Goal: Task Accomplishment & Management: Use online tool/utility

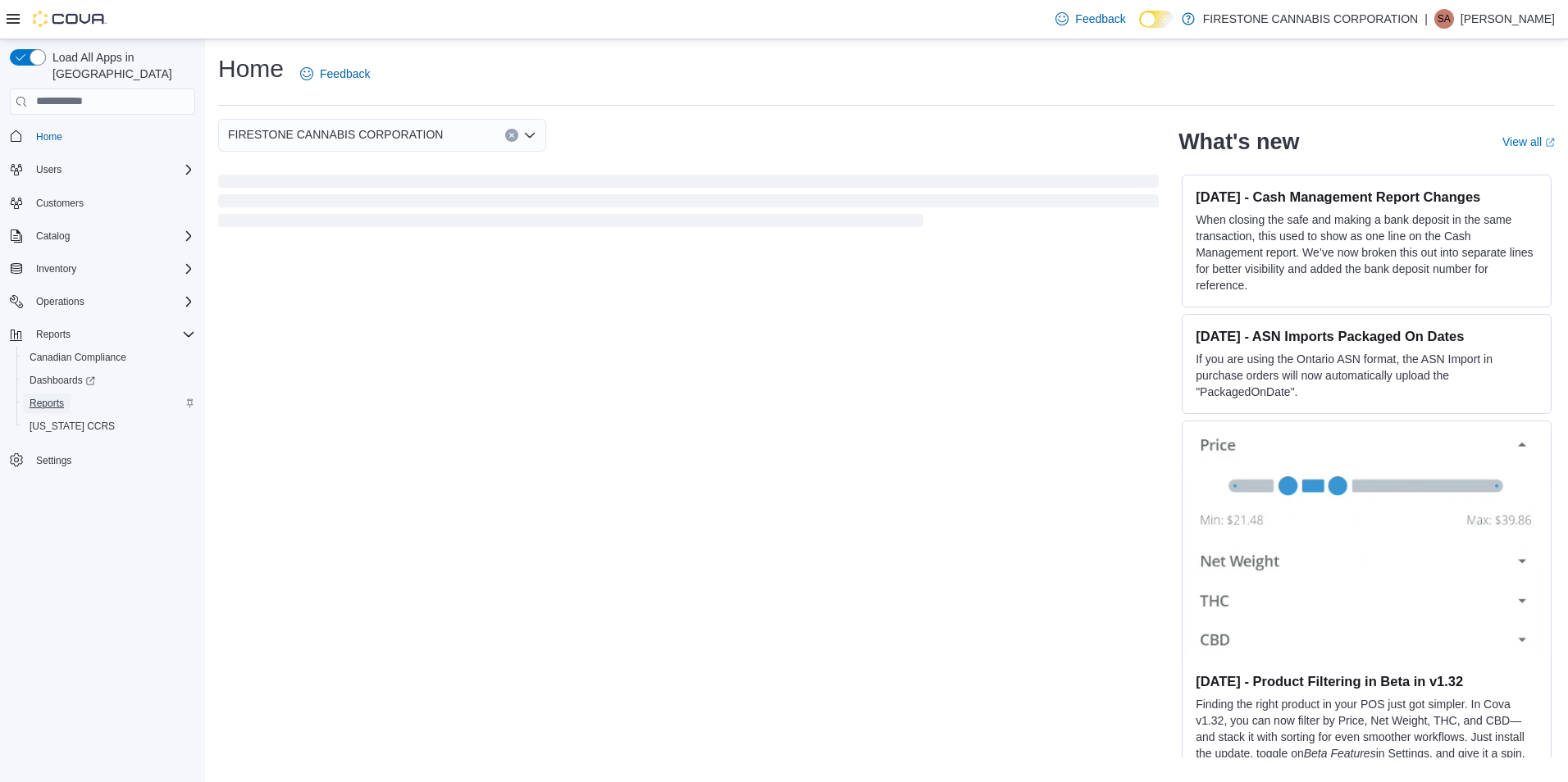
click at [52, 397] on span "Reports" at bounding box center [46, 403] width 34 height 13
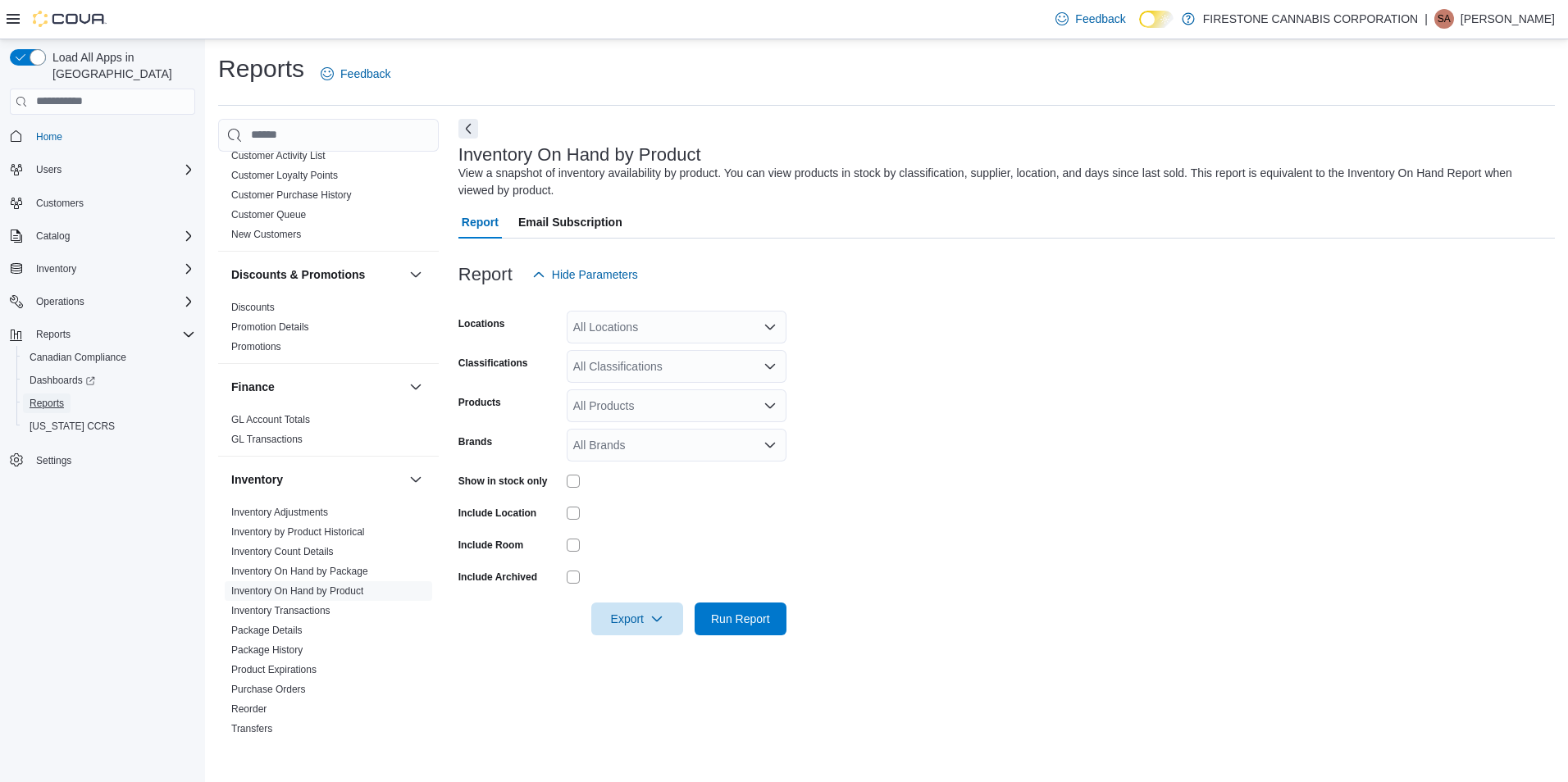
scroll to position [246, 0]
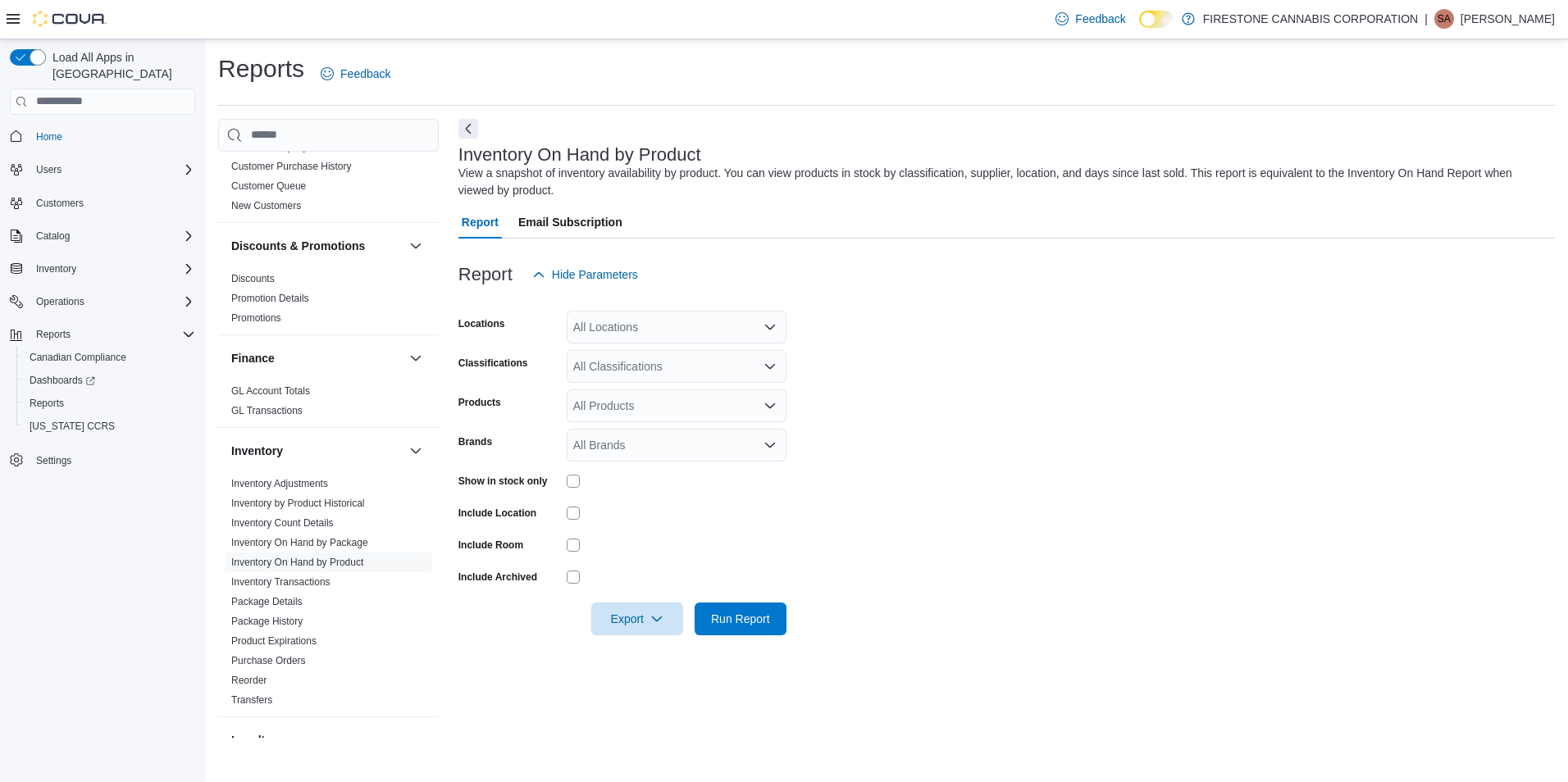
click at [616, 323] on div "All Locations" at bounding box center [676, 326] width 220 height 32
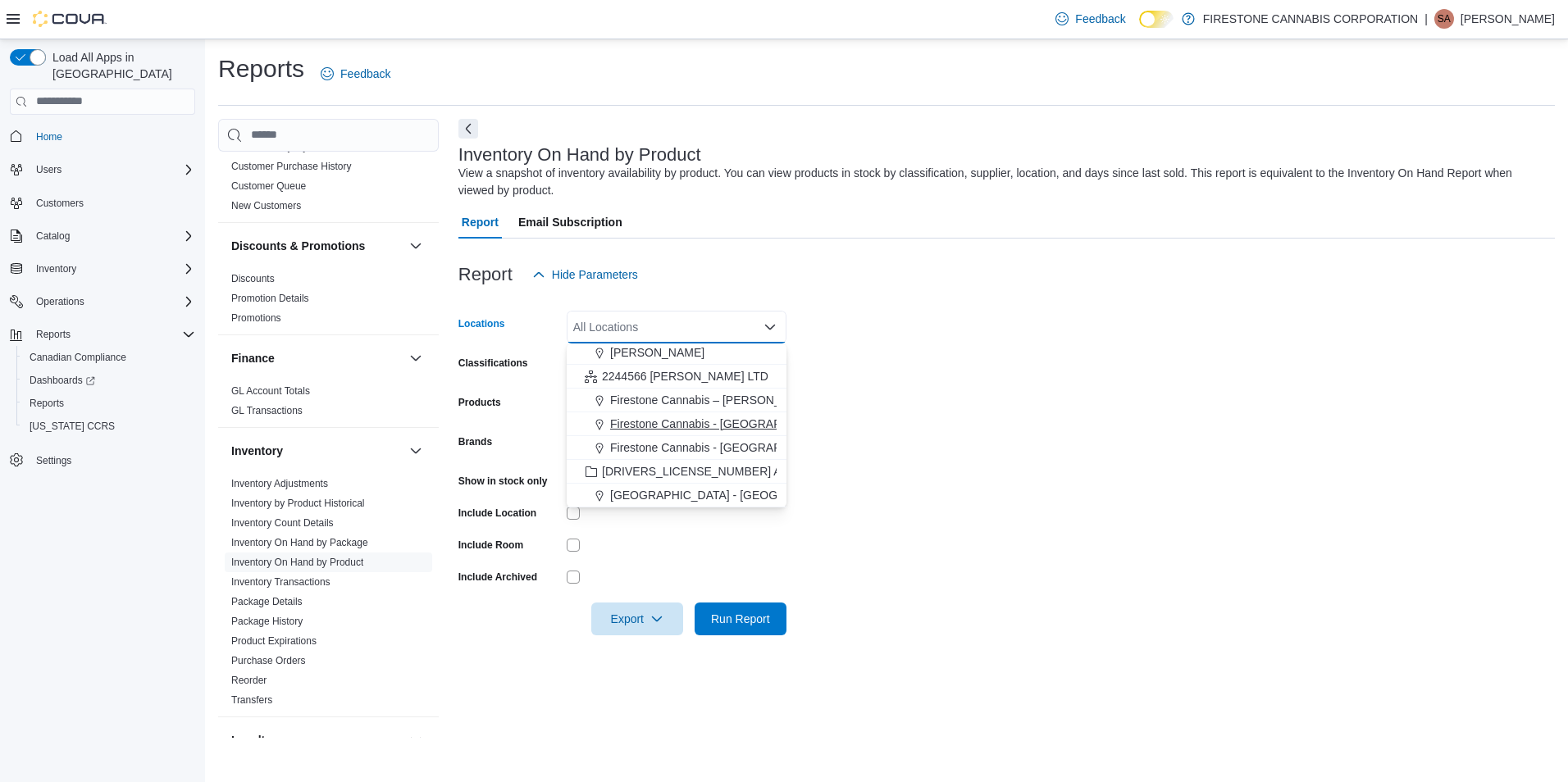
click at [681, 422] on span "Firestone Cannabis - [GEOGRAPHIC_DATA]" at bounding box center [725, 423] width 230 height 17
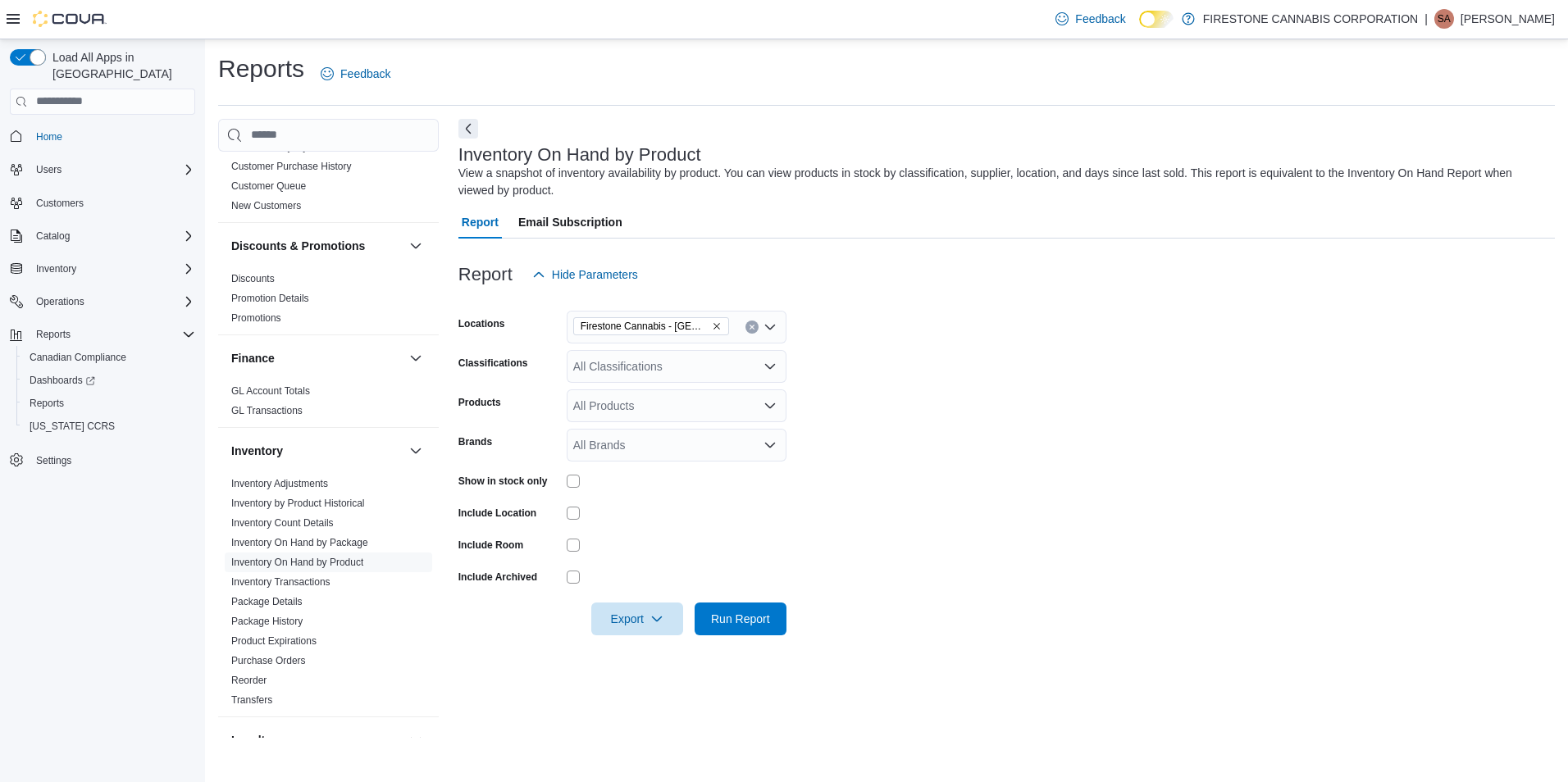
click at [930, 361] on form "Locations Firestone Cannabis - Ponoka Classifications All Classifications Produ…" at bounding box center [1007, 463] width 1096 height 345
click at [666, 411] on div "All Products" at bounding box center [676, 405] width 220 height 32
drag, startPoint x: 1045, startPoint y: 379, endPoint x: 743, endPoint y: 410, distance: 303.6
click at [1042, 378] on form "Locations Firestone Cannabis - Ponoka Classifications All Classifications Produ…" at bounding box center [1007, 463] width 1096 height 345
click at [638, 621] on span "Export" at bounding box center [637, 617] width 72 height 32
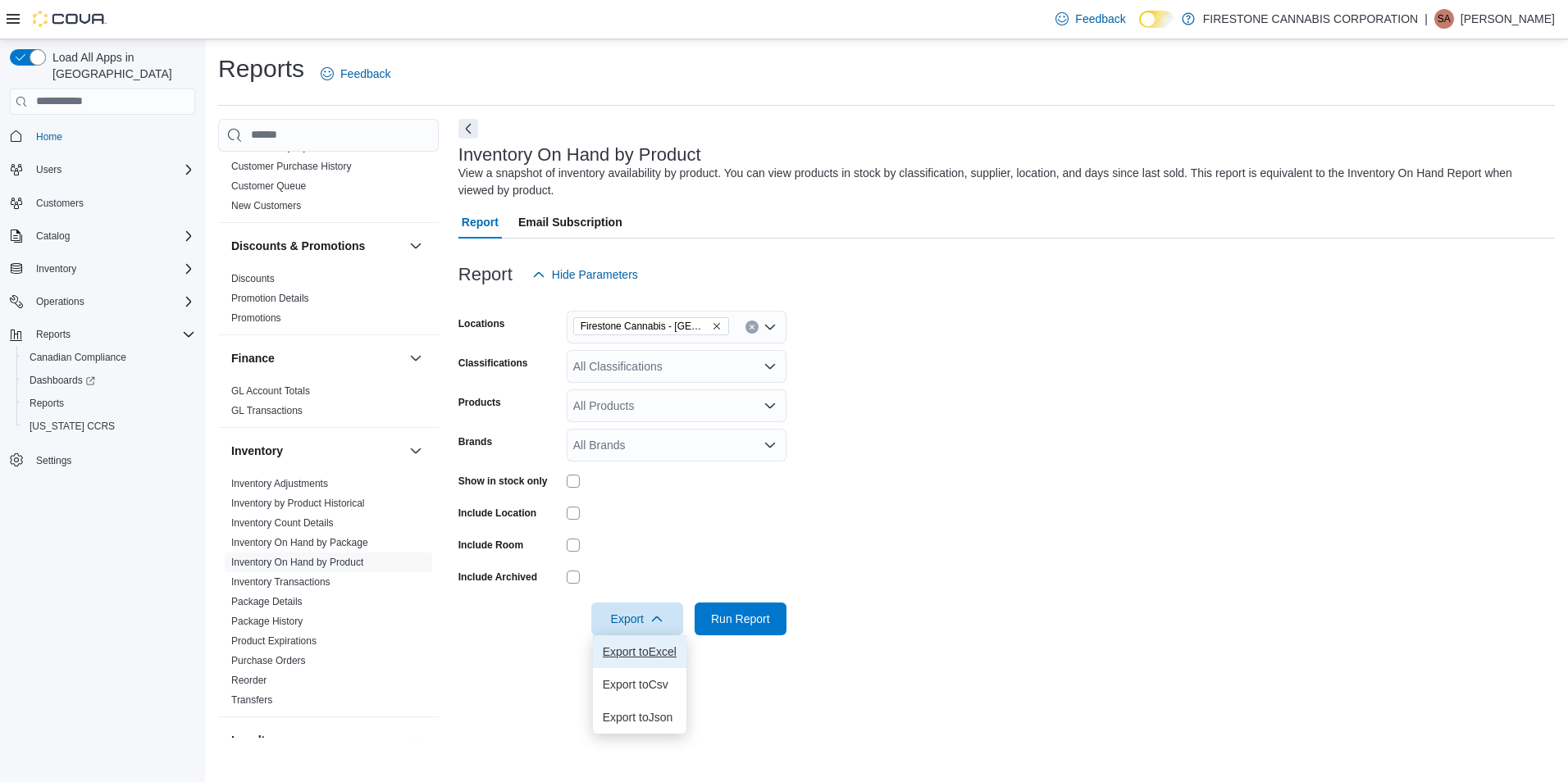
click at [621, 654] on span "Export to Excel" at bounding box center [639, 651] width 74 height 13
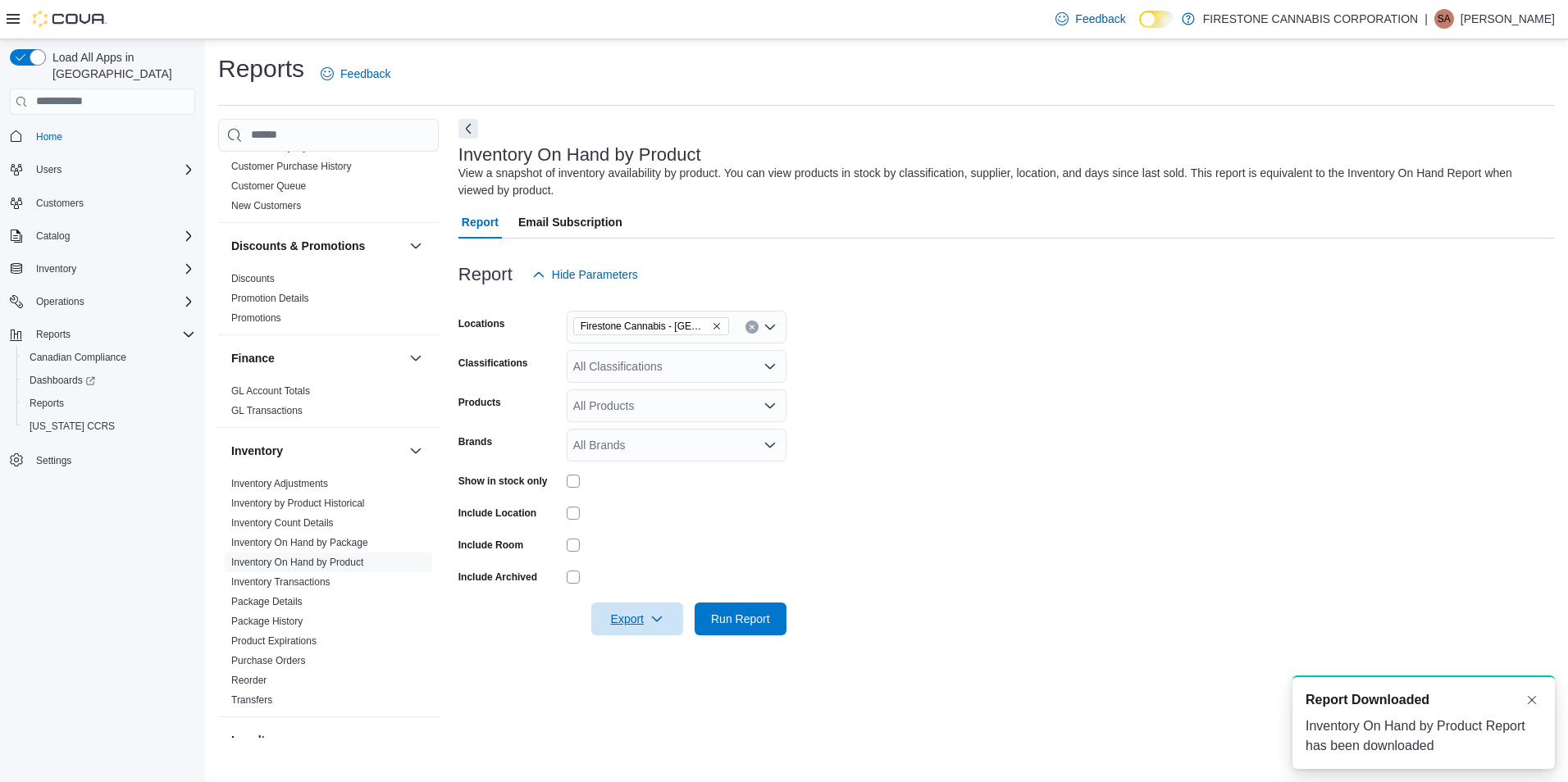
scroll to position [0, 0]
